Goal: Transaction & Acquisition: Purchase product/service

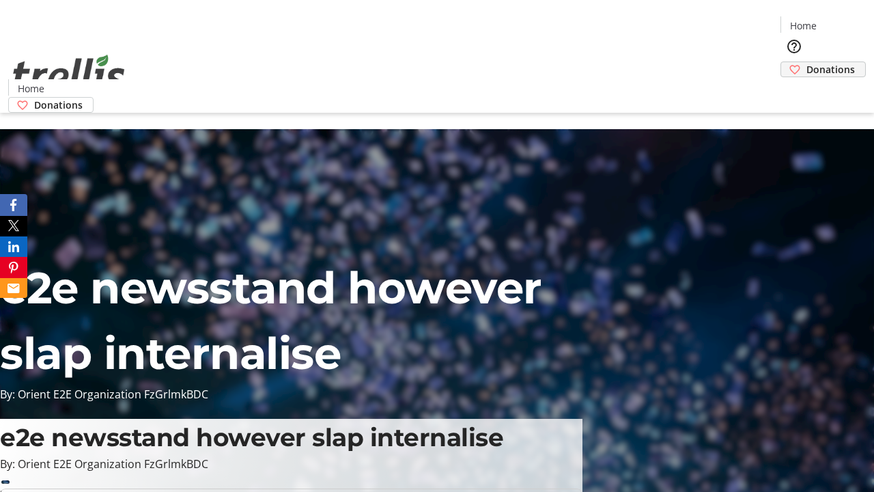
click at [806, 62] on span "Donations" at bounding box center [830, 69] width 48 height 14
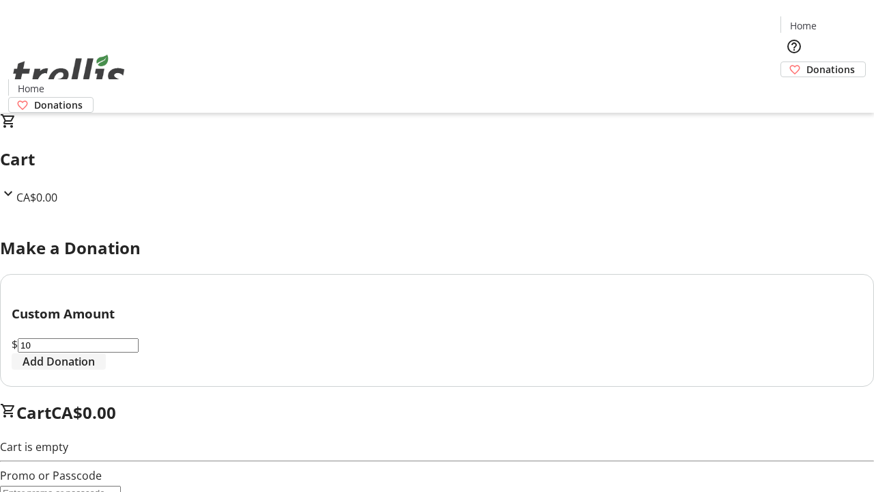
click at [95, 369] on span "Add Donation" at bounding box center [59, 361] width 72 height 16
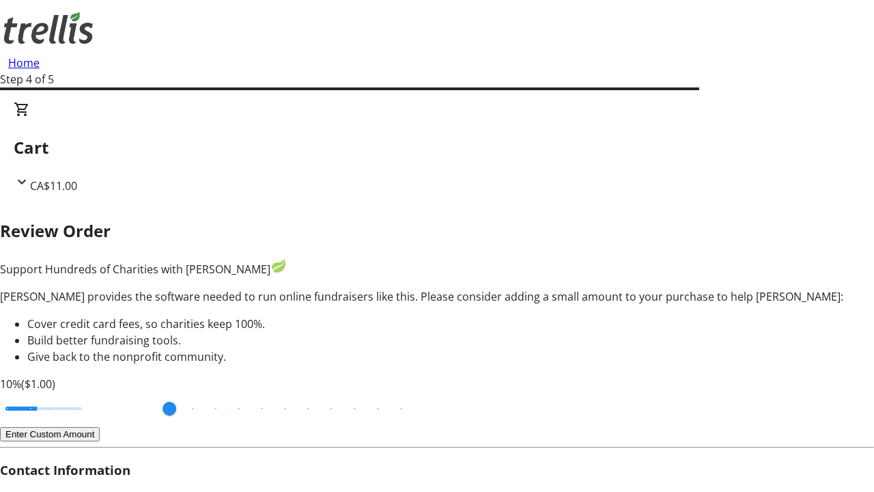
type input "3"
click at [92, 393] on input "Cover fees percentage" at bounding box center [43, 408] width 105 height 30
